Goal: Task Accomplishment & Management: Manage account settings

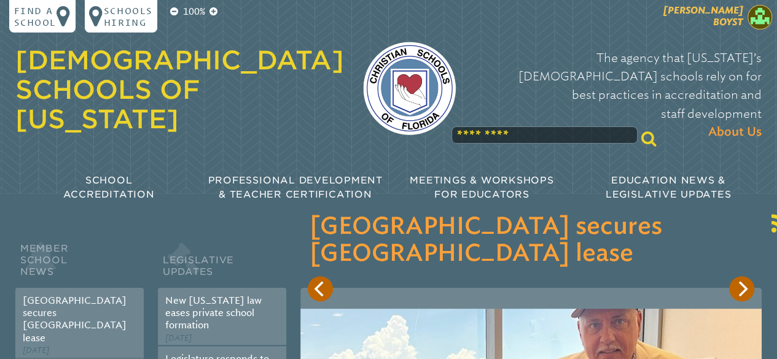
click at [766, 19] on img at bounding box center [759, 17] width 25 height 25
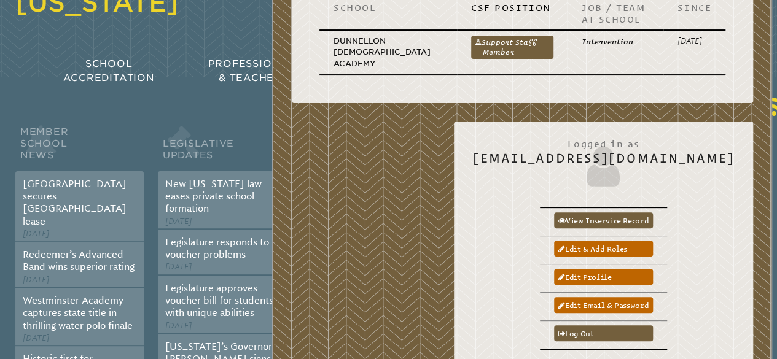
scroll to position [184, 0]
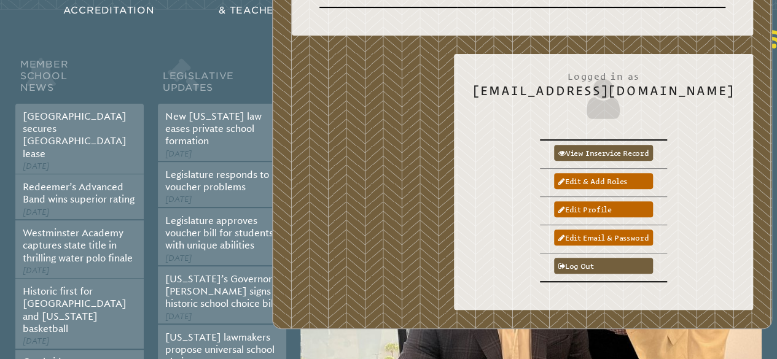
drag, startPoint x: 689, startPoint y: 1, endPoint x: 426, endPoint y: 111, distance: 285.4
click at [426, 111] on div "[PERSON_NAME] My Current Roles [EMAIL_ADDRESS][DOMAIN_NAME] School CSF Position…" at bounding box center [522, 75] width 500 height 509
click at [644, 266] on link "Log out" at bounding box center [603, 266] width 99 height 16
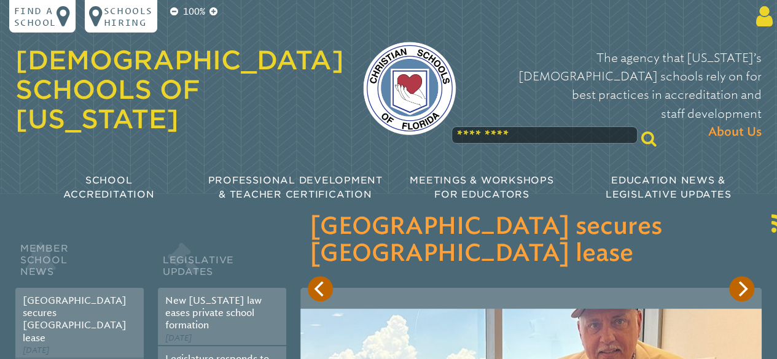
type input "**********"
click at [763, 12] on icon at bounding box center [761, 16] width 21 height 23
